Goal: Entertainment & Leisure: Consume media (video, audio)

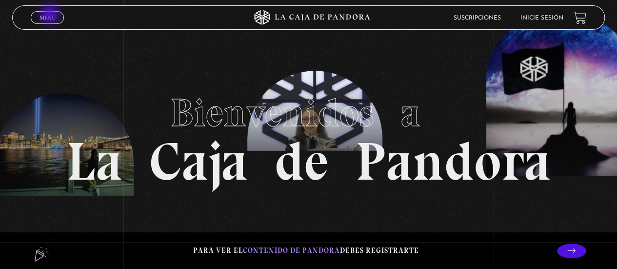
click at [51, 15] on span "Menu" at bounding box center [48, 18] width 16 height 6
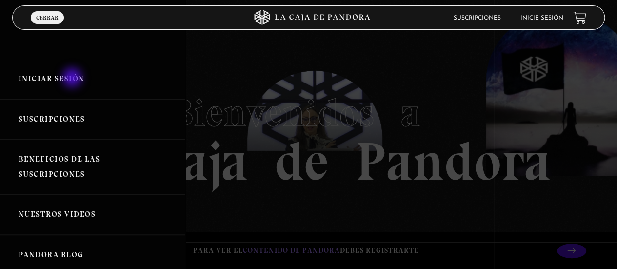
click at [73, 79] on link "Iniciar Sesión" at bounding box center [92, 79] width 185 height 41
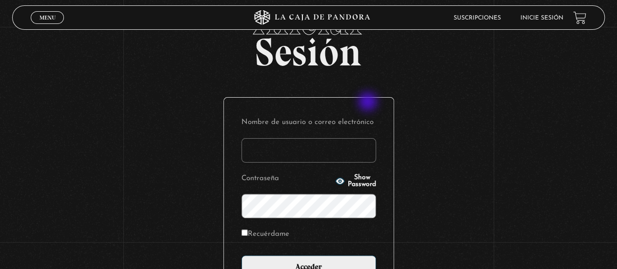
scroll to position [98, 0]
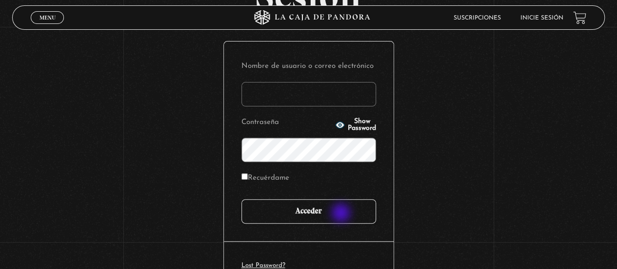
type input "[EMAIL_ADDRESS][DOMAIN_NAME]"
click at [344, 208] on input "Acceder" at bounding box center [309, 211] width 135 height 24
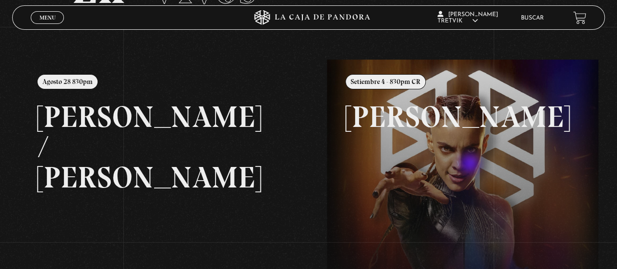
scroll to position [146, 0]
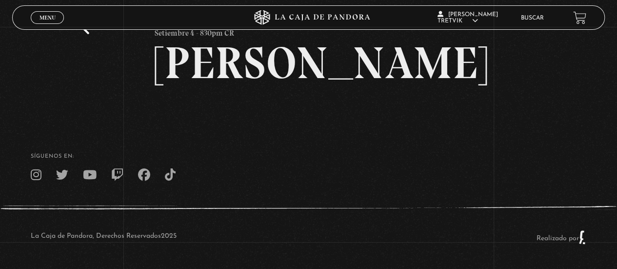
scroll to position [49, 0]
click at [376, 85] on h2 "Maria Gabriela de Faria" at bounding box center [309, 63] width 308 height 45
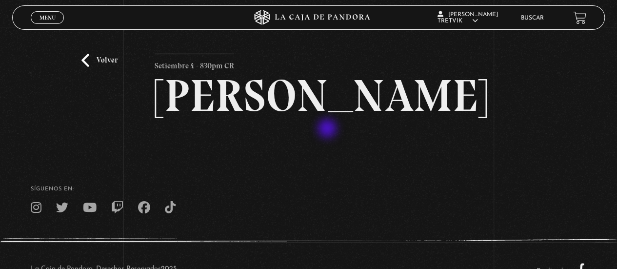
click at [328, 118] on h2 "[PERSON_NAME]" at bounding box center [309, 95] width 308 height 45
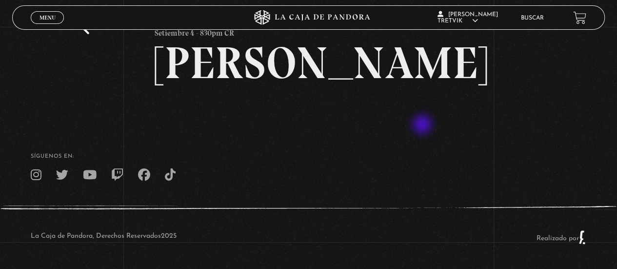
scroll to position [78, 0]
click at [415, 131] on footer "SÍguenos en: La Caja de Pandora, Derechos Reservados 2025 Realizado por" at bounding box center [308, 194] width 617 height 149
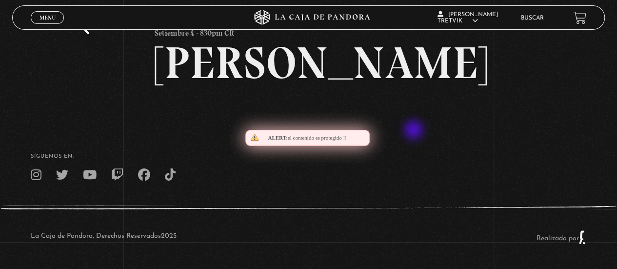
click at [415, 131] on footer "SÍguenos en: La Caja de Pandora, Derechos Reservados 2025 Realizado por" at bounding box center [308, 194] width 617 height 149
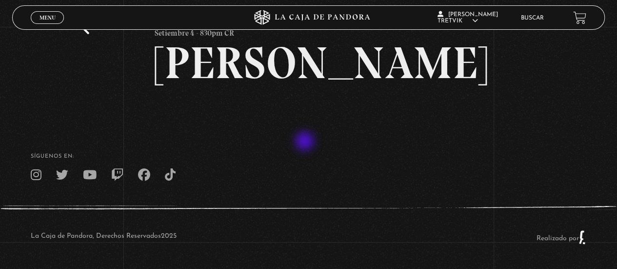
click at [306, 142] on footer "SÍguenos en: La Caja de Pandora, Derechos Reservados 2025 Realizado por" at bounding box center [308, 194] width 617 height 149
click at [310, 124] on footer "SÍguenos en: La Caja de Pandora, Derechos Reservados 2025 Realizado por" at bounding box center [308, 194] width 617 height 149
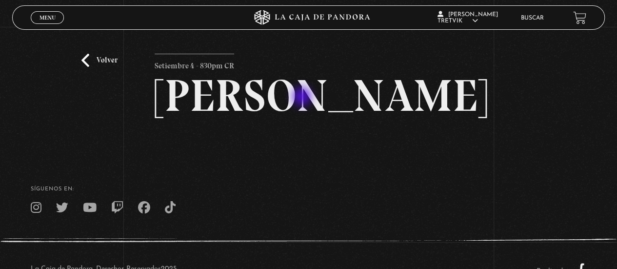
click at [303, 98] on h2 "Maria Gabriela de Faria" at bounding box center [309, 95] width 308 height 45
click at [297, 118] on h2 "[PERSON_NAME]" at bounding box center [309, 95] width 308 height 45
click at [84, 62] on link "Volver" at bounding box center [100, 60] width 36 height 13
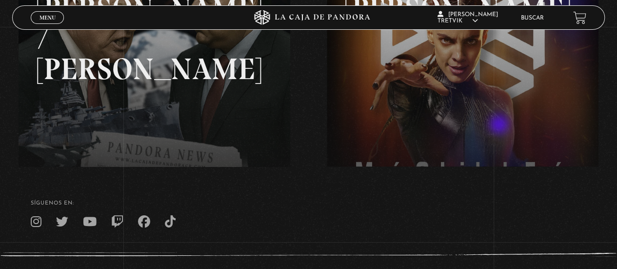
scroll to position [146, 0]
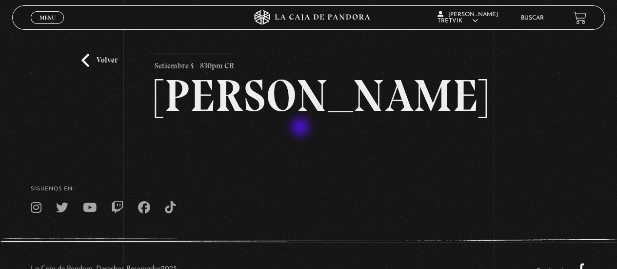
click at [302, 118] on h2 "[PERSON_NAME]" at bounding box center [309, 95] width 308 height 45
click at [87, 58] on link "Volver" at bounding box center [100, 60] width 36 height 13
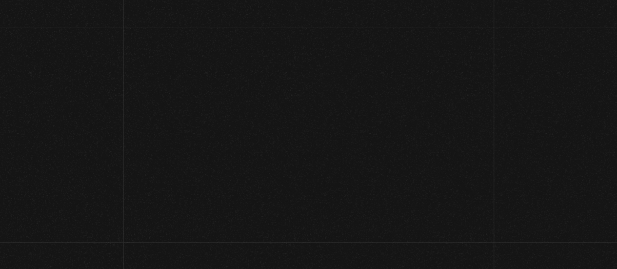
scroll to position [146, 0]
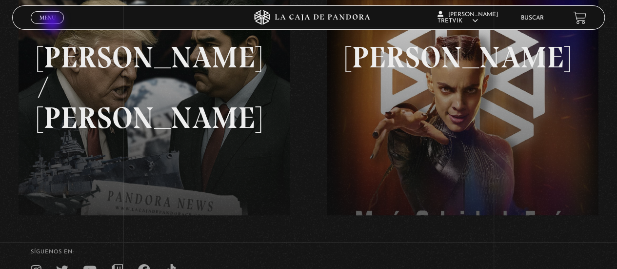
click at [53, 23] on span "Cerrar" at bounding box center [47, 26] width 23 height 7
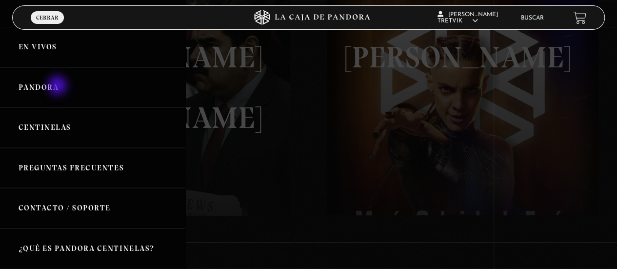
click at [59, 86] on link "Pandora" at bounding box center [92, 87] width 185 height 41
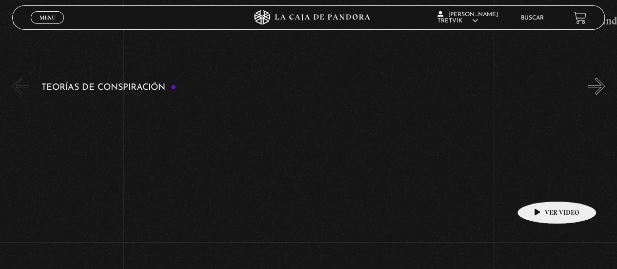
scroll to position [2099, 0]
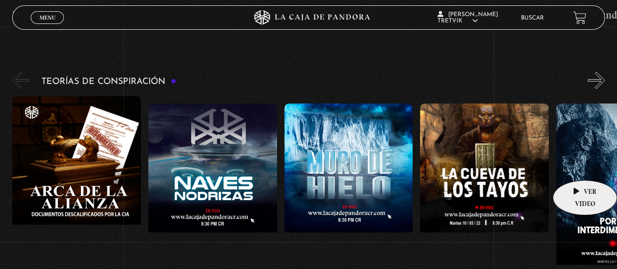
click at [577, 165] on figure at bounding box center [620, 191] width 129 height 176
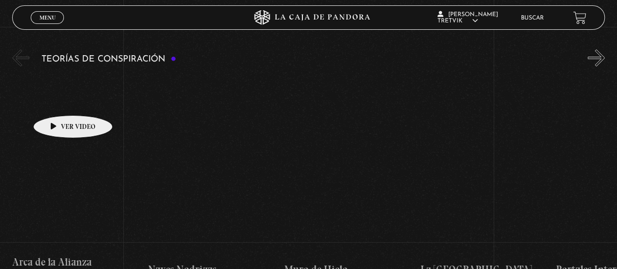
scroll to position [1926, 0]
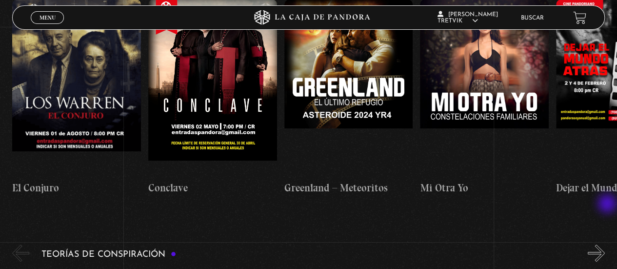
click at [605, 245] on button "»" at bounding box center [596, 253] width 17 height 17
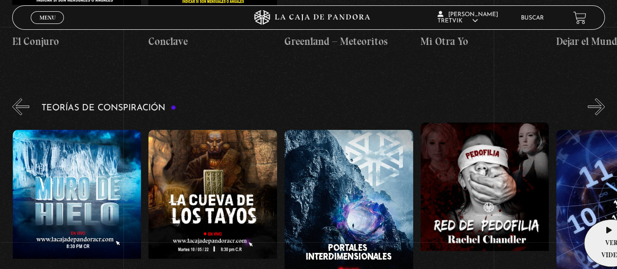
scroll to position [2072, 0]
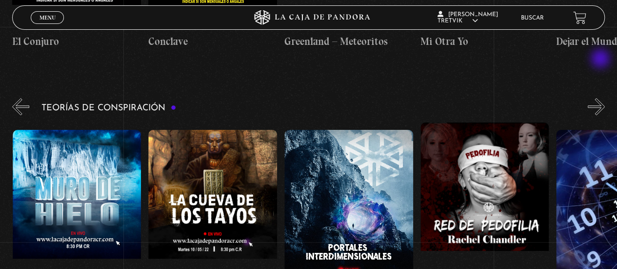
click at [602, 98] on button "»" at bounding box center [596, 106] width 17 height 17
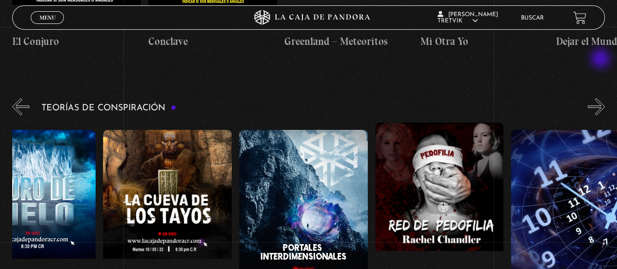
scroll to position [0, 340]
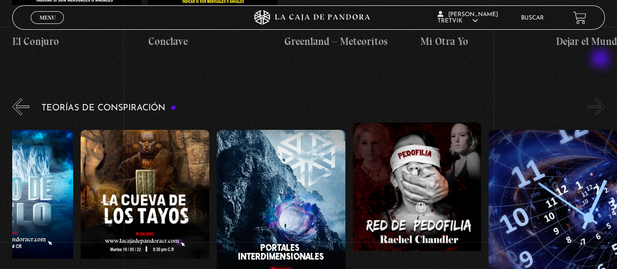
click at [602, 98] on button "»" at bounding box center [596, 106] width 17 height 17
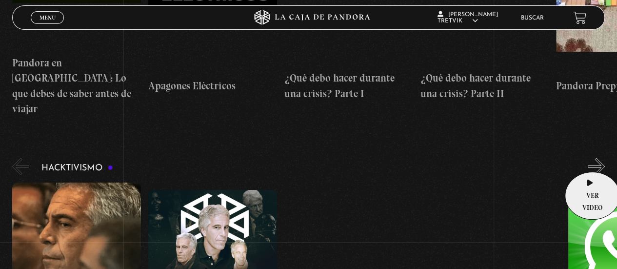
scroll to position [2853, 0]
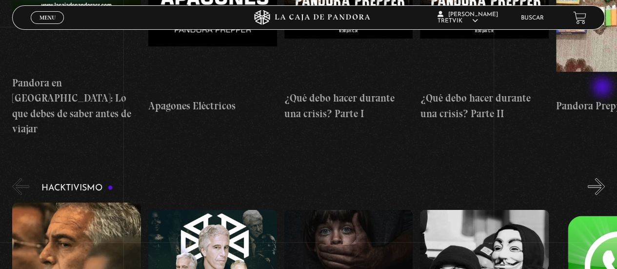
click at [604, 178] on button "»" at bounding box center [596, 186] width 17 height 17
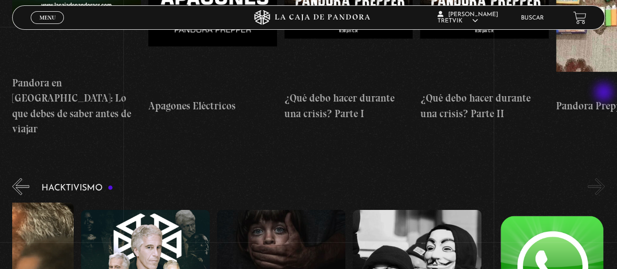
click at [605, 178] on button "»" at bounding box center [596, 186] width 17 height 17
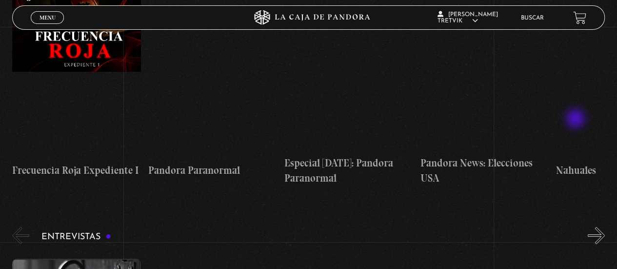
scroll to position [3634, 0]
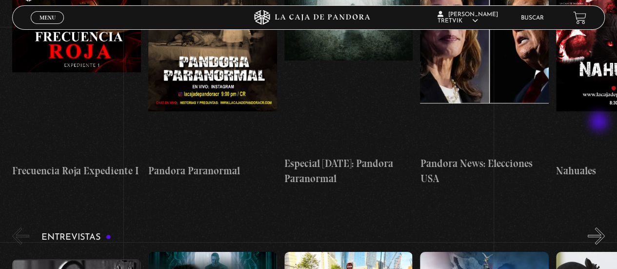
click at [600, 227] on button "»" at bounding box center [596, 235] width 17 height 17
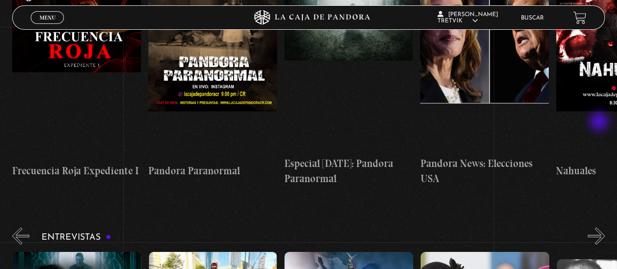
click at [600, 227] on button "»" at bounding box center [596, 235] width 17 height 17
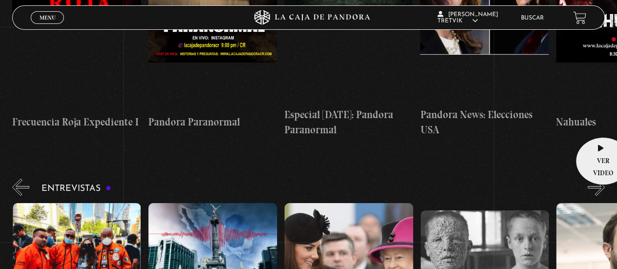
scroll to position [3732, 0]
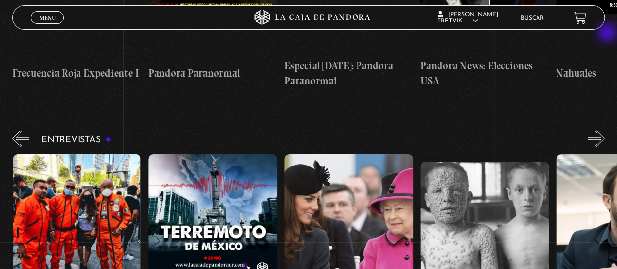
click at [605, 130] on button "»" at bounding box center [596, 138] width 17 height 17
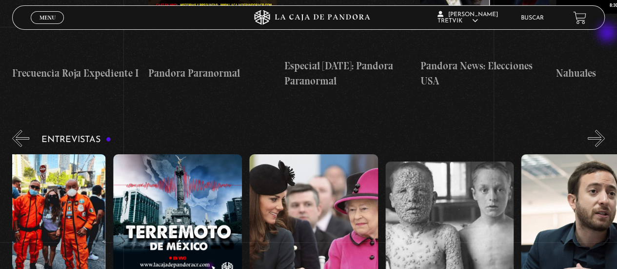
scroll to position [0, 340]
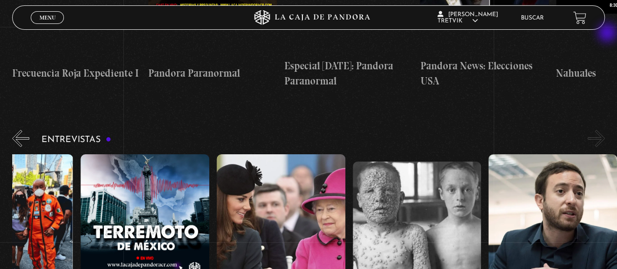
click at [605, 130] on button "»" at bounding box center [596, 138] width 17 height 17
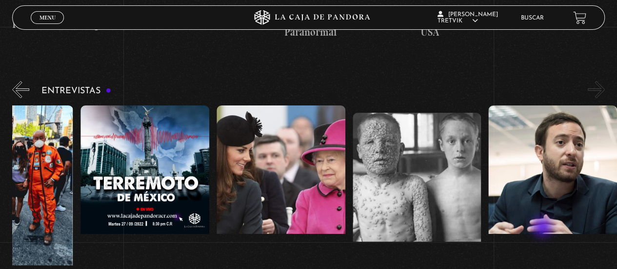
scroll to position [3683, 0]
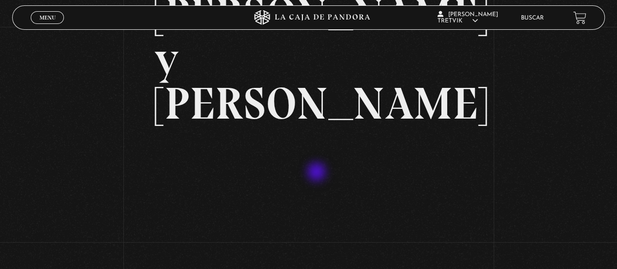
scroll to position [146, 0]
